Goal: Complete application form

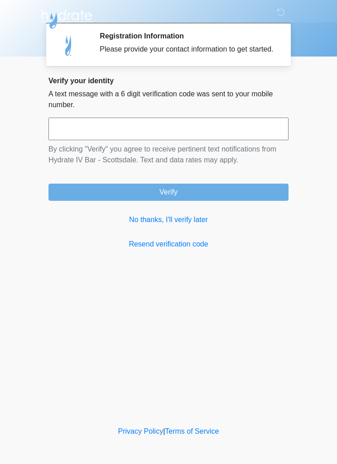
click at [182, 225] on link "No thanks, I'll verify later" at bounding box center [168, 220] width 240 height 11
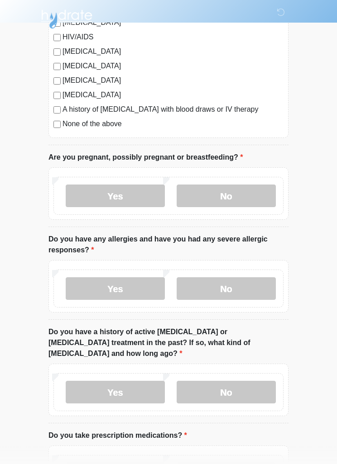
scroll to position [244, 0]
click at [238, 187] on label "No" at bounding box center [225, 195] width 99 height 23
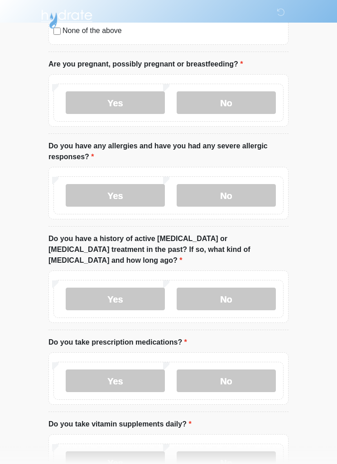
scroll to position [338, 0]
click at [253, 194] on label "No" at bounding box center [225, 195] width 99 height 23
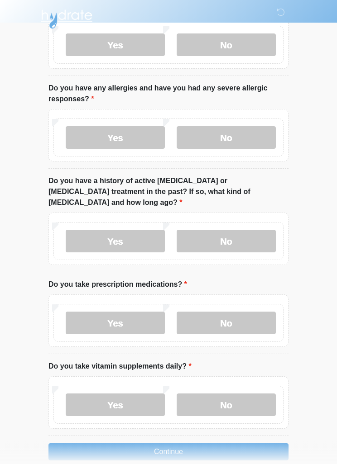
scroll to position [395, 0]
click at [127, 138] on label "Yes" at bounding box center [115, 137] width 99 height 23
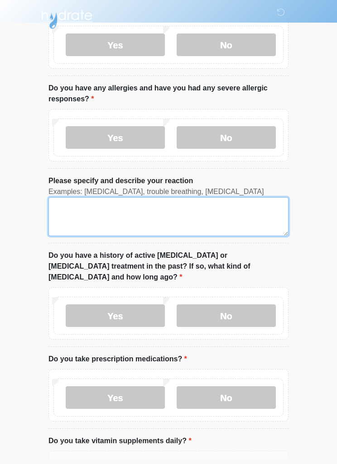
click at [105, 214] on textarea "Please specify and describe your reaction" at bounding box center [168, 216] width 240 height 39
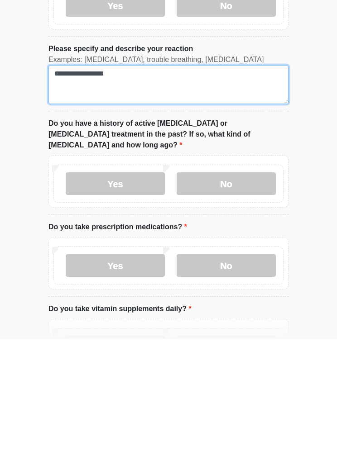
scroll to position [403, 0]
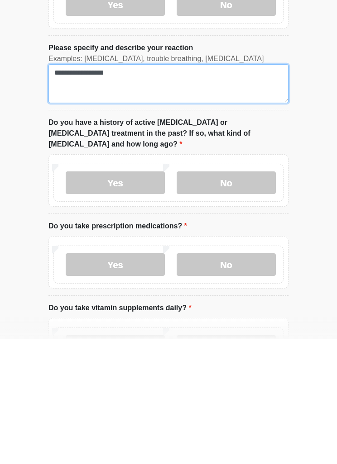
type textarea "**********"
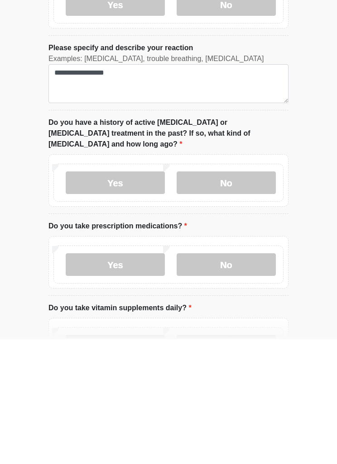
click at [233, 296] on label "No" at bounding box center [225, 307] width 99 height 23
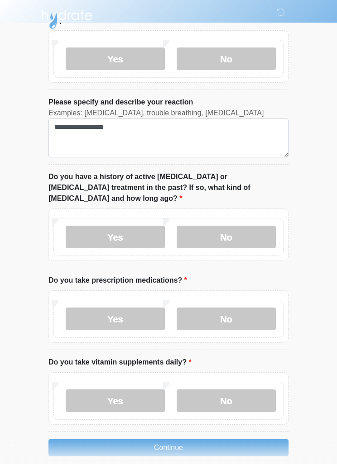
click at [115, 390] on label "Yes" at bounding box center [115, 401] width 99 height 23
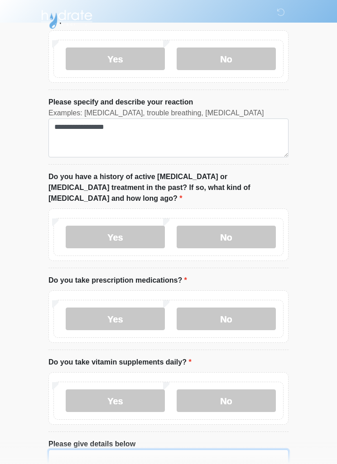
click at [133, 450] on textarea "Please give details below" at bounding box center [168, 469] width 240 height 39
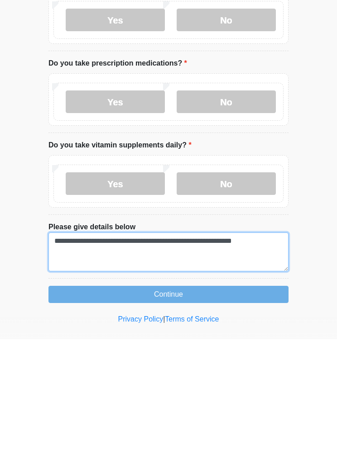
type textarea "**********"
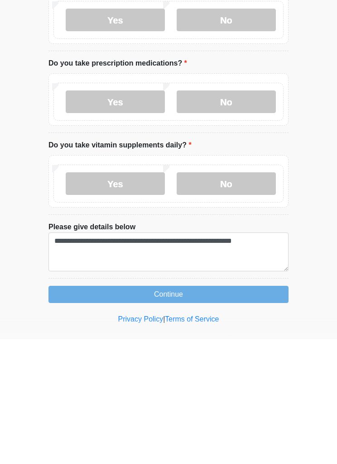
click at [181, 411] on button "Continue" at bounding box center [168, 419] width 240 height 17
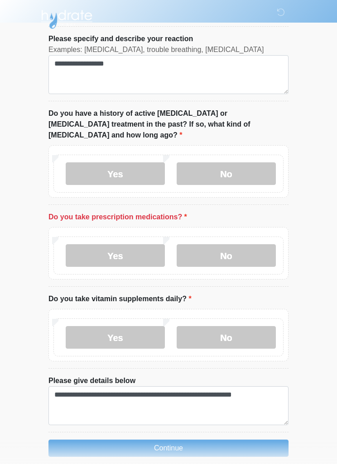
click at [230, 246] on label "No" at bounding box center [225, 255] width 99 height 23
click at [169, 440] on button "Continue" at bounding box center [168, 448] width 240 height 17
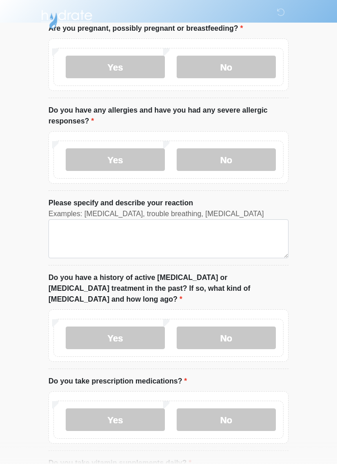
scroll to position [0, 0]
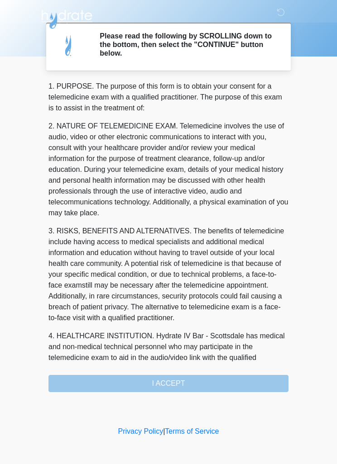
click at [185, 383] on div "1. PURPOSE. The purpose of this form is to obtain your consent for a telemedici…" at bounding box center [168, 236] width 240 height 311
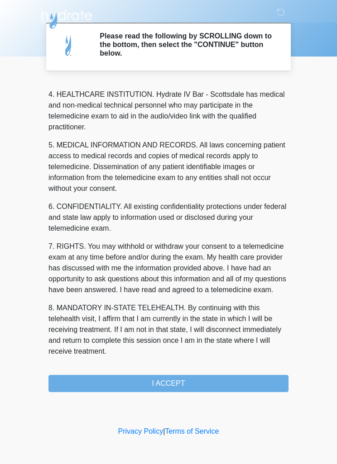
scroll to position [253, 0]
click at [176, 384] on button "I ACCEPT" at bounding box center [168, 383] width 240 height 17
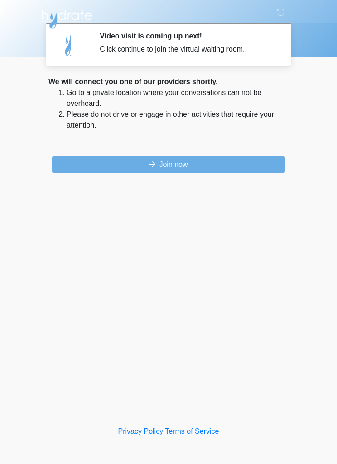
click at [175, 166] on button "Join now" at bounding box center [168, 164] width 233 height 17
